Goal: Find specific page/section: Find specific page/section

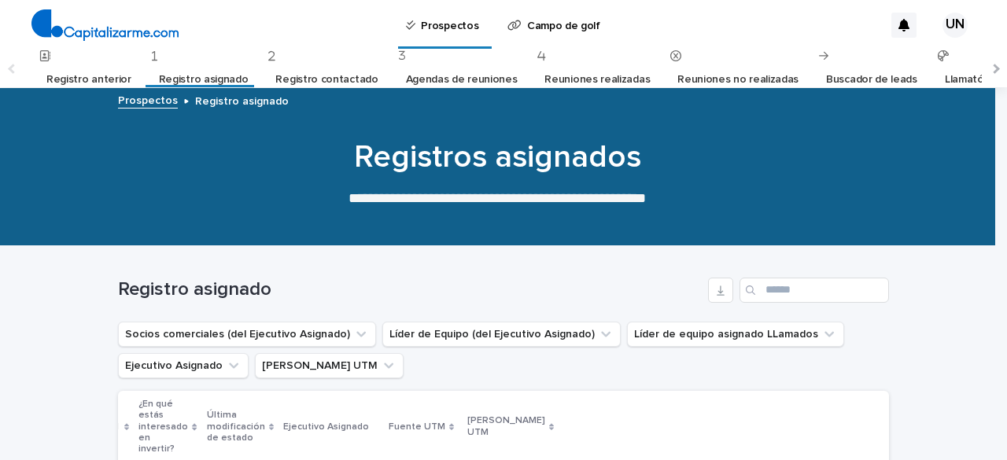
click at [96, 79] on font "Registro anterior" at bounding box center [88, 79] width 85 height 11
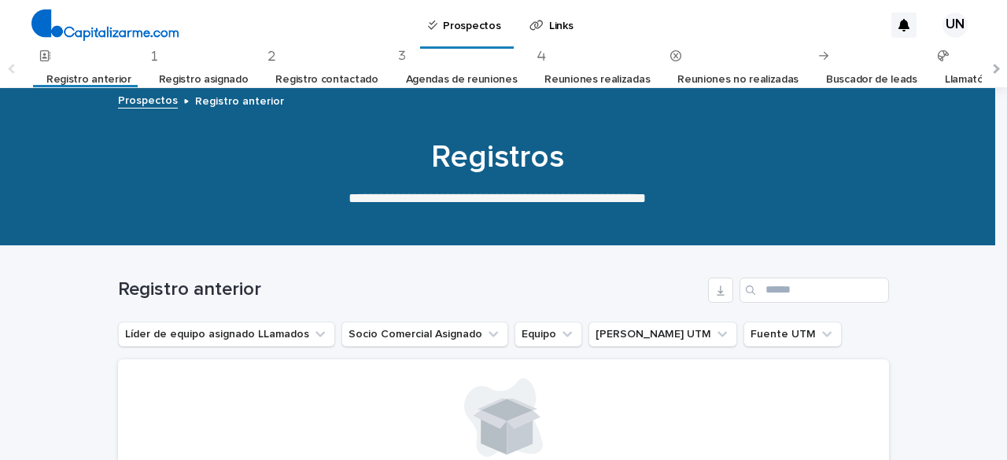
click at [199, 81] on font "Registro asignado" at bounding box center [204, 79] width 90 height 11
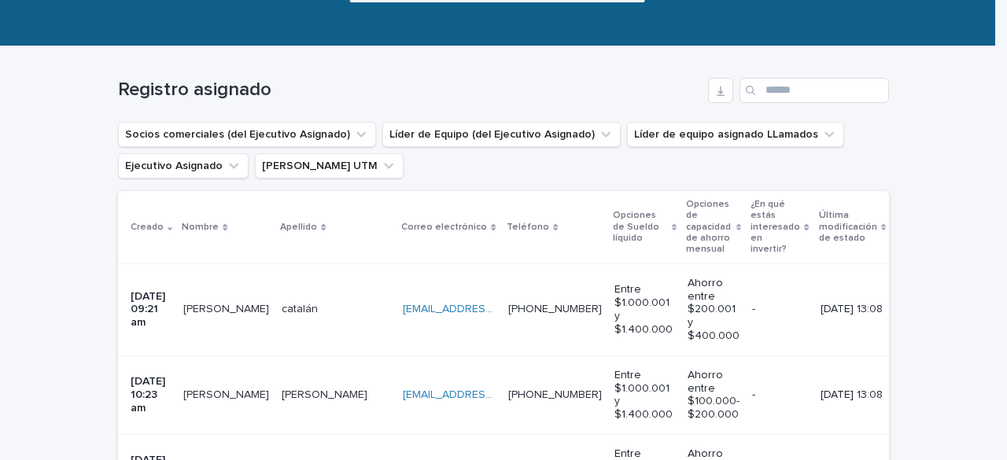
scroll to position [79, 0]
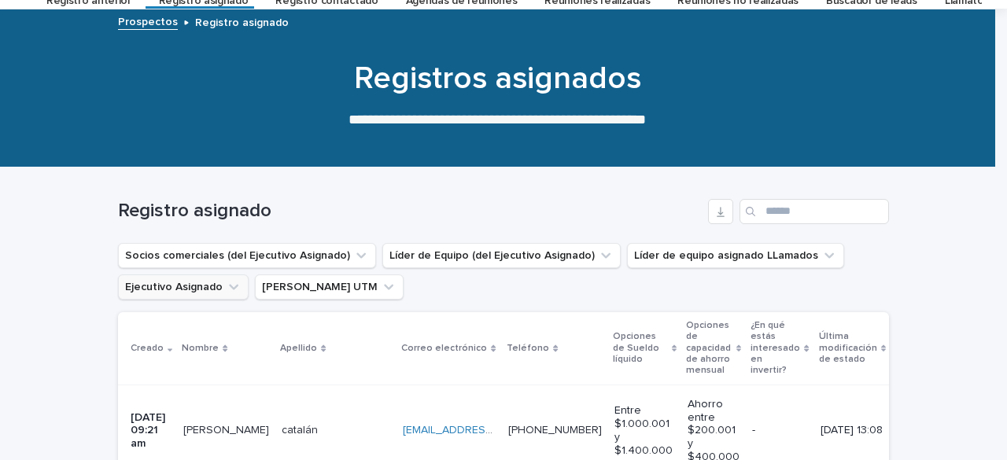
click at [216, 287] on button "Ejecutivo Asignado" at bounding box center [183, 287] width 131 height 25
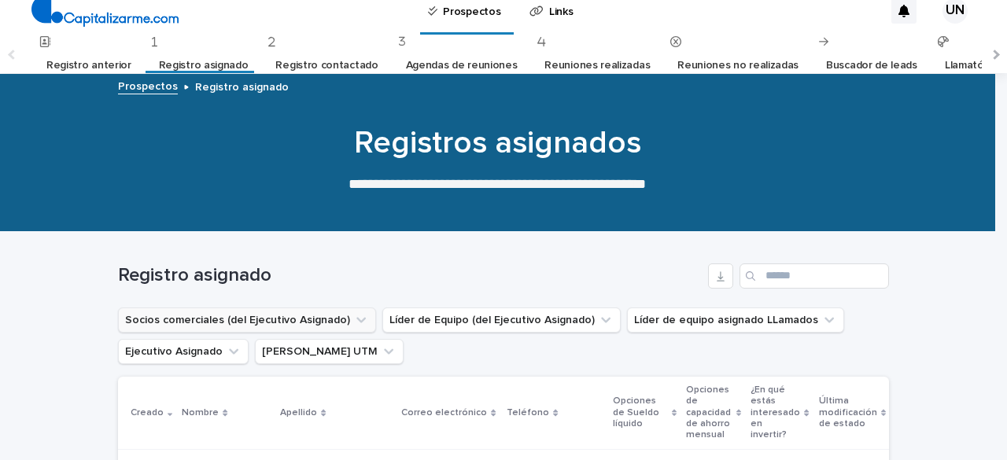
scroll to position [0, 0]
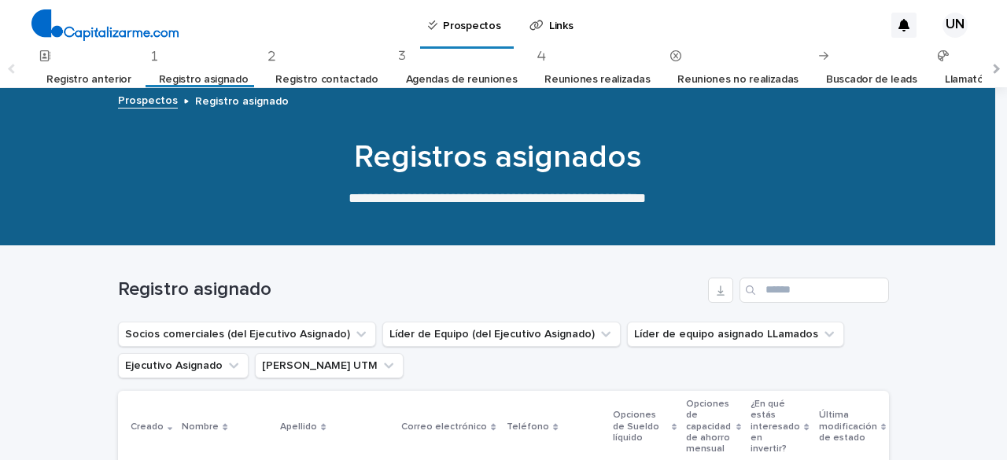
click at [308, 84] on font "Registro contactado" at bounding box center [326, 79] width 102 height 11
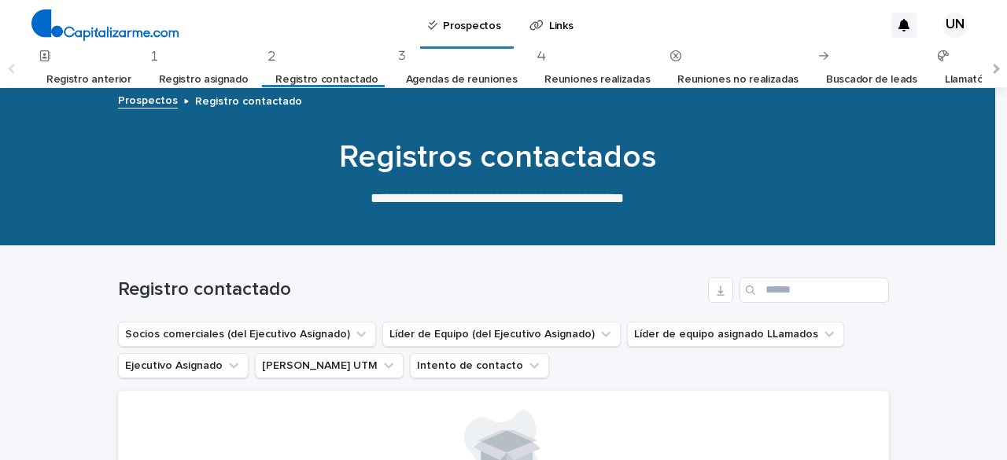
click at [198, 76] on font "Registro asignado" at bounding box center [204, 79] width 90 height 11
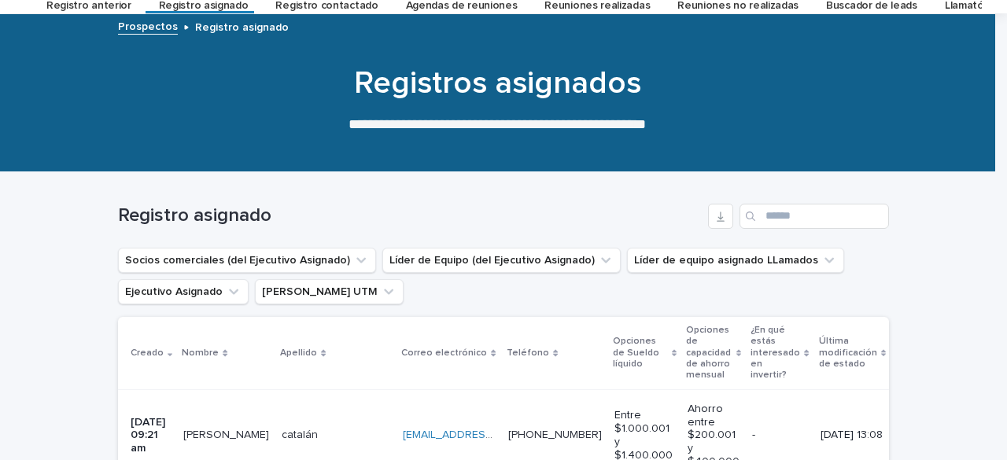
scroll to position [157, 0]
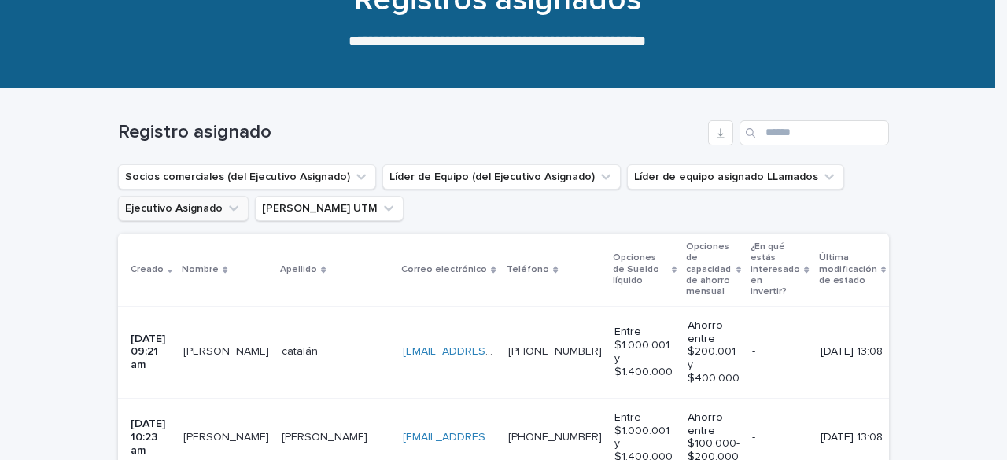
click at [197, 210] on button "Ejecutivo Asignado" at bounding box center [183, 208] width 131 height 25
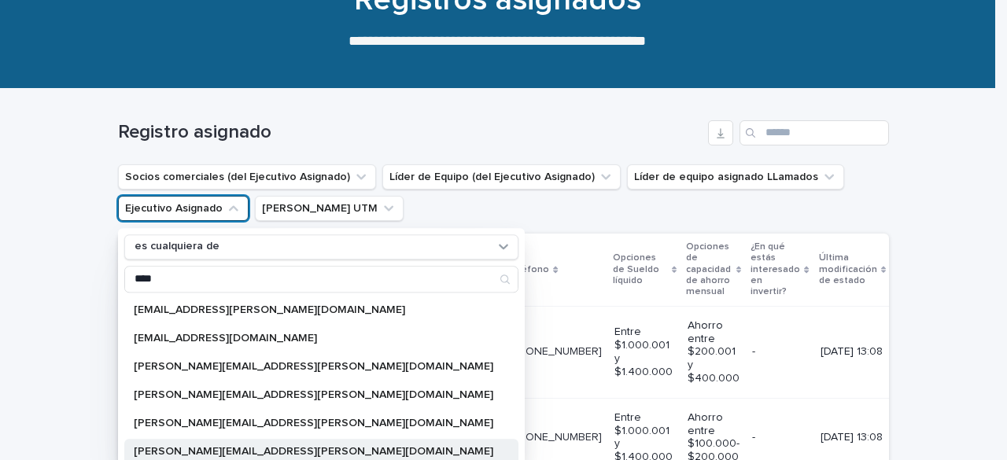
scroll to position [79, 0]
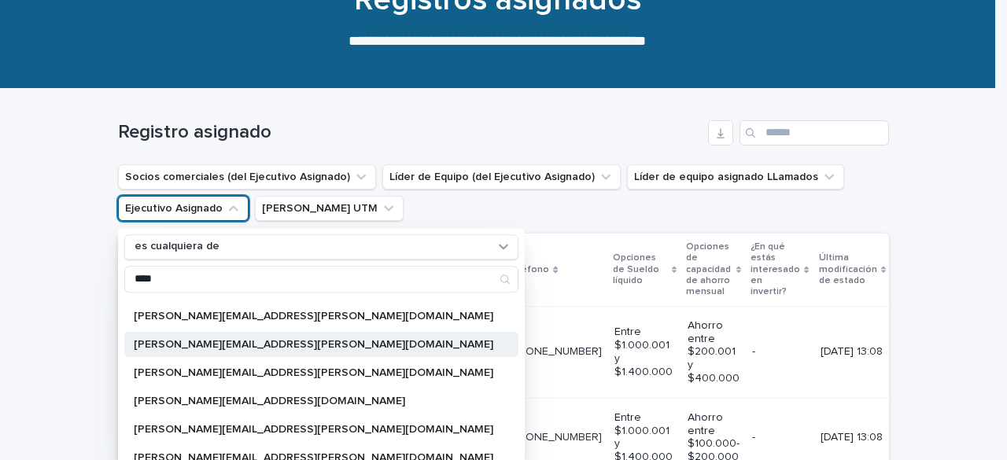
type input "****"
click at [261, 343] on font "[PERSON_NAME][EMAIL_ADDRESS][PERSON_NAME][DOMAIN_NAME]" at bounding box center [314, 344] width 360 height 11
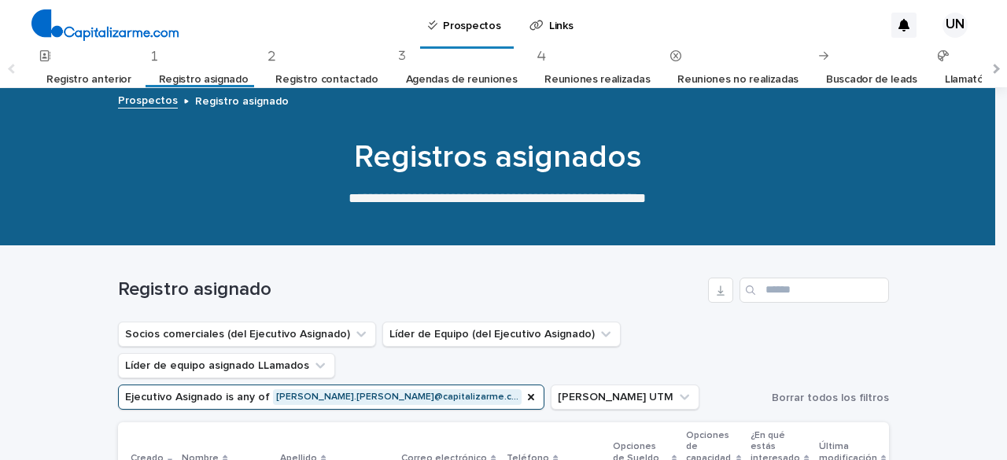
click at [437, 81] on font "Agendas de reuniones" at bounding box center [462, 79] width 112 height 11
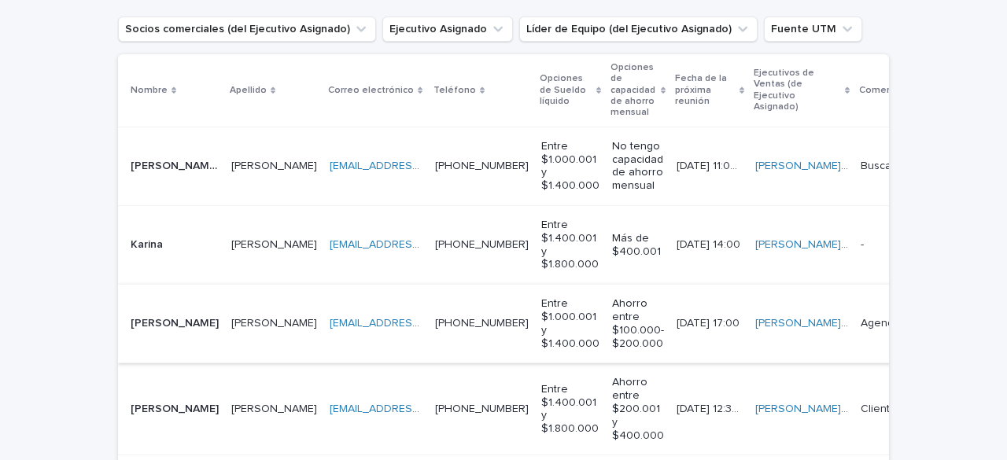
scroll to position [463, 0]
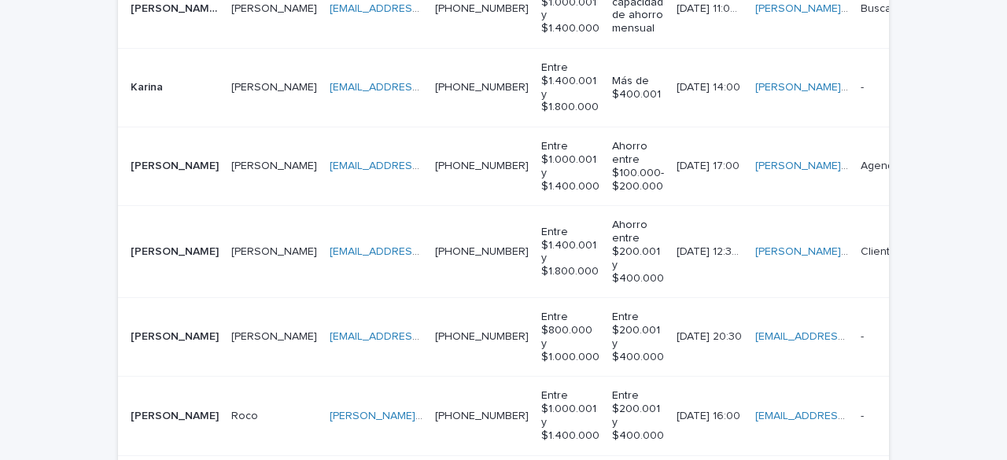
click at [475, 267] on td "[PHONE_NUMBER] [PHONE_NUMBER]" at bounding box center [482, 252] width 106 height 92
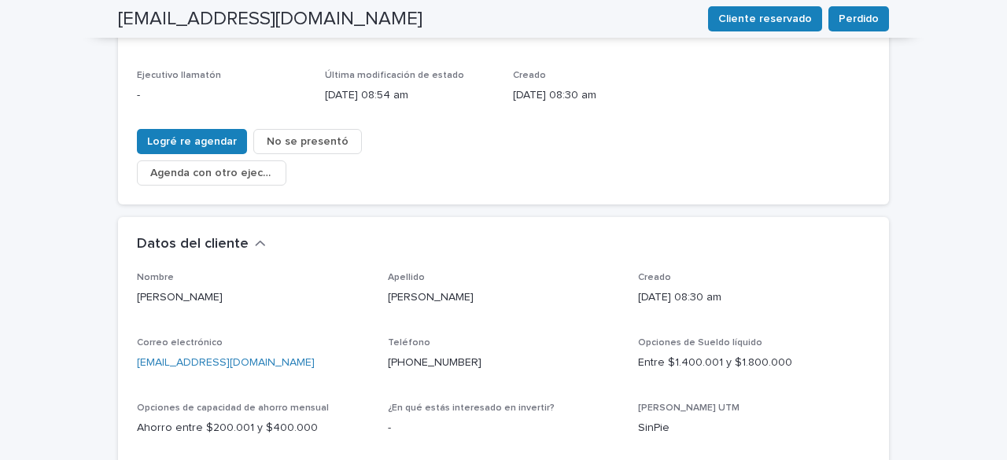
scroll to position [315, 0]
